Goal: Task Accomplishment & Management: Manage account settings

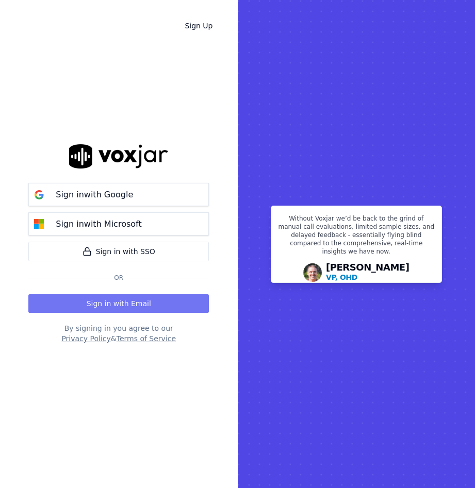
click at [149, 301] on button "Sign in with Email" at bounding box center [118, 303] width 180 height 19
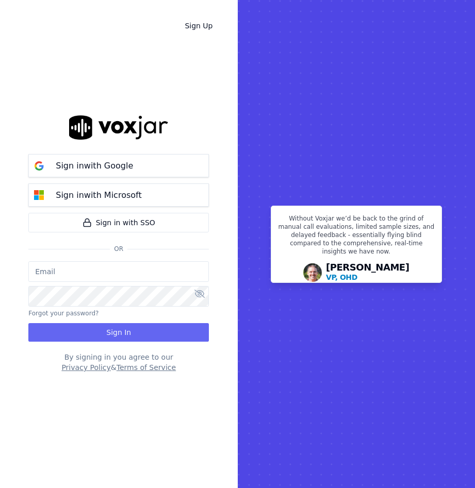
type input "[PERSON_NAME]"
click at [127, 334] on button "Sign In" at bounding box center [118, 332] width 180 height 19
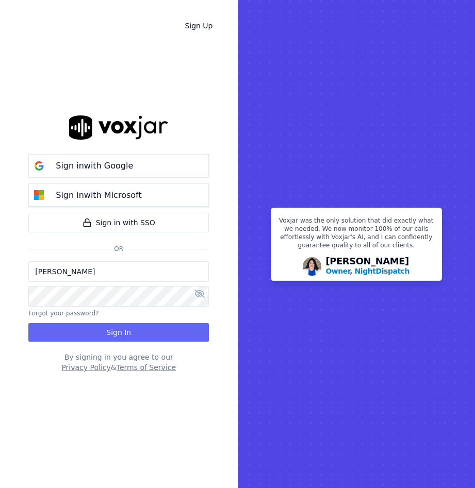
drag, startPoint x: 97, startPoint y: 273, endPoint x: 118, endPoint y: 269, distance: 20.9
click at [117, 269] on input "[PERSON_NAME]" at bounding box center [118, 271] width 180 height 21
click at [124, 266] on input "[PERSON_NAME]" at bounding box center [118, 271] width 180 height 21
drag, startPoint x: 106, startPoint y: 277, endPoint x: 12, endPoint y: 267, distance: 94.9
click at [12, 267] on div "Sign Up Sign in with Google Sign in with Microsoft Sign in with SSO Or Ashley S…" at bounding box center [119, 244] width 238 height 488
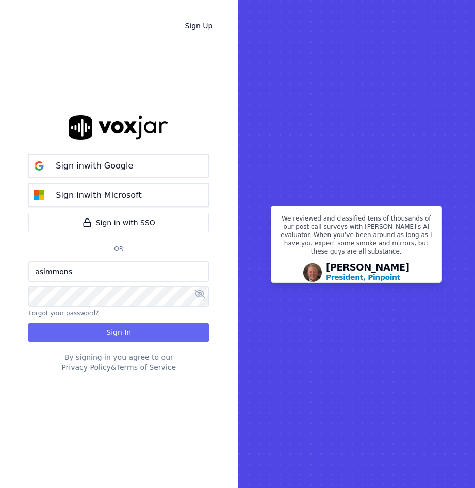
type input "asimmons@asilpc.com"
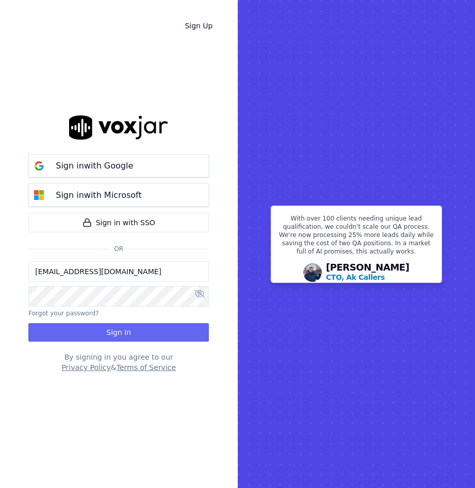
click at [200, 290] on icon at bounding box center [199, 294] width 10 height 8
click at [134, 332] on button "Sign In" at bounding box center [118, 332] width 180 height 19
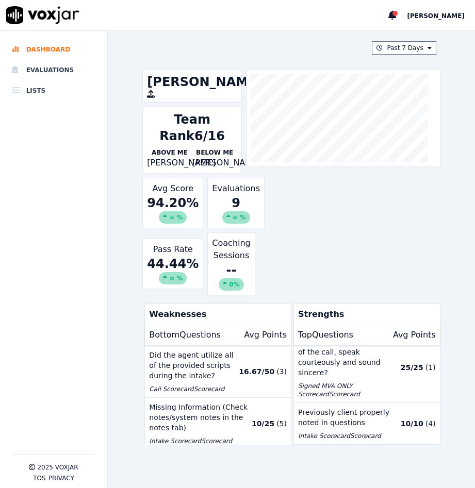
scroll to position [1002, 0]
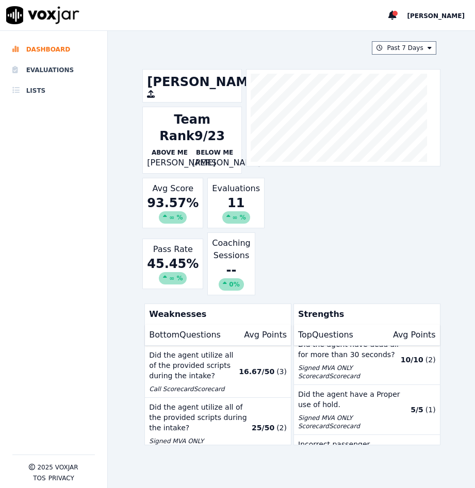
scroll to position [516, 0]
